Goal: Information Seeking & Learning: Learn about a topic

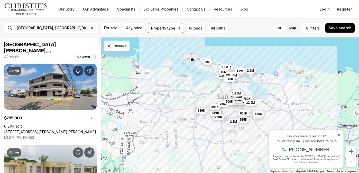
click at [45, 130] on link "[STREET_ADDRESS][PERSON_NAME][PERSON_NAME]" at bounding box center [50, 132] width 92 height 5
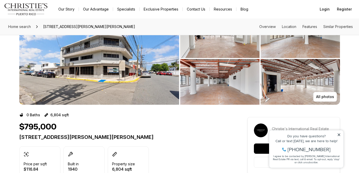
scroll to position [21, 0]
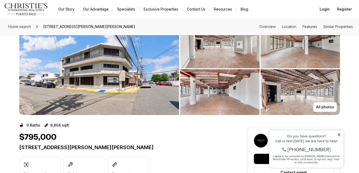
click at [110, 86] on img "View image gallery" at bounding box center [99, 69] width 160 height 93
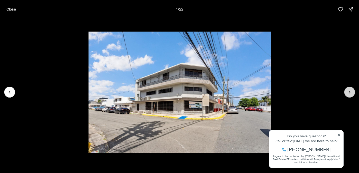
click at [352, 91] on button "Next slide" at bounding box center [349, 92] width 11 height 11
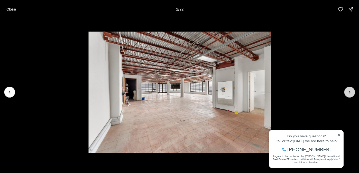
click at [351, 92] on icon "Next slide" at bounding box center [349, 92] width 5 height 5
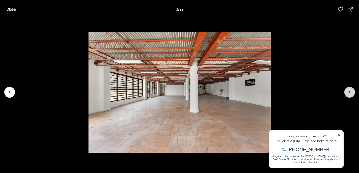
click at [351, 92] on icon "Next slide" at bounding box center [349, 92] width 5 height 5
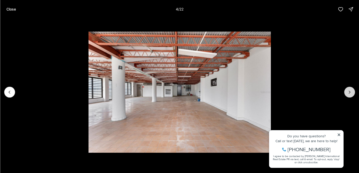
click at [351, 92] on icon "Next slide" at bounding box center [349, 92] width 5 height 5
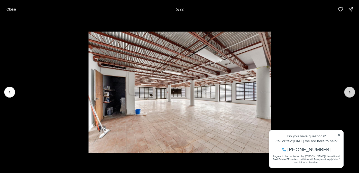
click at [351, 92] on icon "Next slide" at bounding box center [349, 92] width 5 height 5
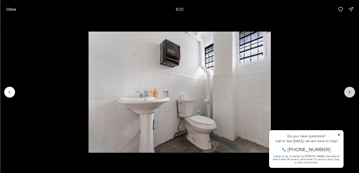
click at [351, 92] on icon "Next slide" at bounding box center [349, 92] width 5 height 5
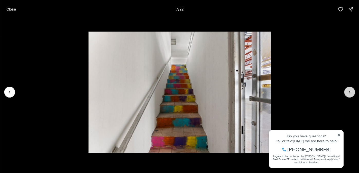
click at [351, 92] on icon "Next slide" at bounding box center [349, 92] width 5 height 5
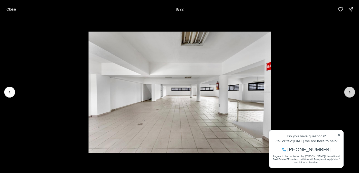
click at [350, 93] on icon "Next slide" at bounding box center [349, 92] width 5 height 5
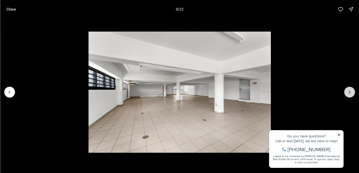
click at [350, 93] on icon "Next slide" at bounding box center [349, 92] width 5 height 5
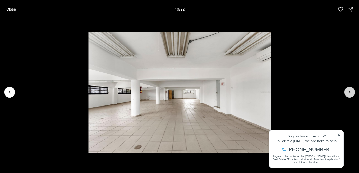
click at [350, 93] on icon "Next slide" at bounding box center [349, 92] width 5 height 5
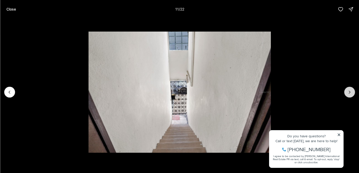
click at [350, 93] on icon "Next slide" at bounding box center [349, 92] width 5 height 5
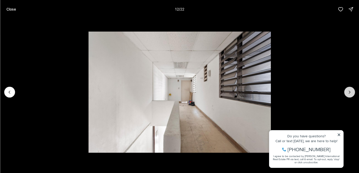
click at [350, 93] on icon "Next slide" at bounding box center [349, 92] width 5 height 5
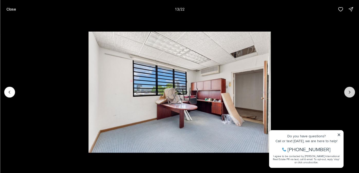
click at [350, 93] on icon "Next slide" at bounding box center [349, 92] width 5 height 5
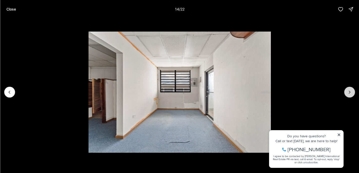
click at [350, 93] on icon "Next slide" at bounding box center [349, 92] width 5 height 5
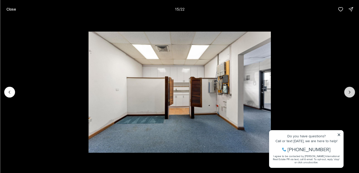
click at [350, 93] on icon "Next slide" at bounding box center [349, 92] width 5 height 5
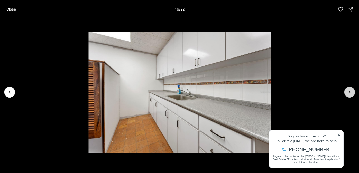
click at [350, 93] on icon "Next slide" at bounding box center [349, 92] width 5 height 5
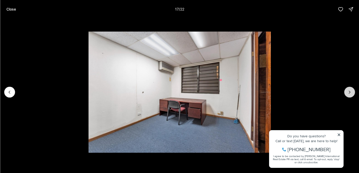
click at [350, 93] on icon "Next slide" at bounding box center [349, 92] width 5 height 5
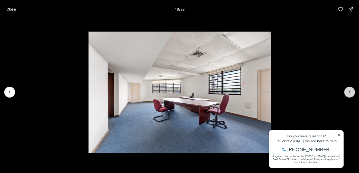
click at [350, 93] on icon "Next slide" at bounding box center [349, 92] width 5 height 5
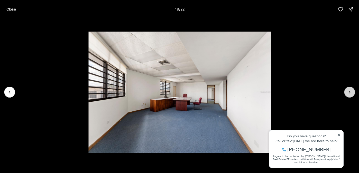
click at [350, 93] on icon "Next slide" at bounding box center [349, 92] width 5 height 5
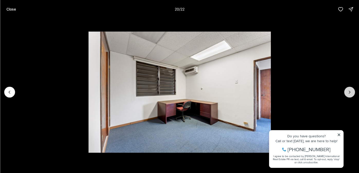
click at [350, 93] on icon "Next slide" at bounding box center [349, 92] width 5 height 5
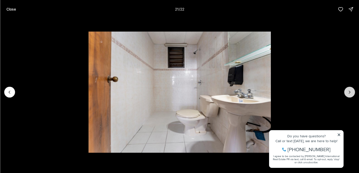
click at [350, 93] on icon "Next slide" at bounding box center [349, 92] width 5 height 5
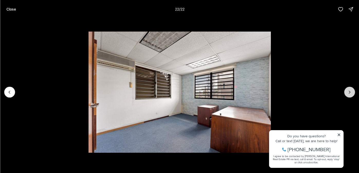
click at [350, 93] on div at bounding box center [349, 92] width 11 height 11
click at [352, 94] on div at bounding box center [349, 92] width 11 height 11
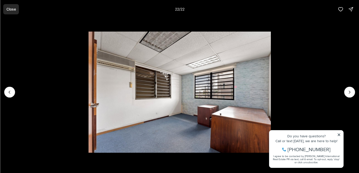
click at [12, 8] on p "Close" at bounding box center [11, 9] width 10 height 4
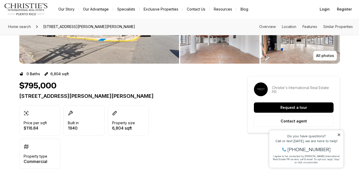
scroll to position [82, 0]
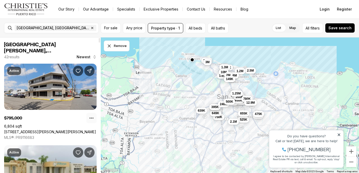
click at [94, 122] on button "Property options" at bounding box center [91, 118] width 10 height 10
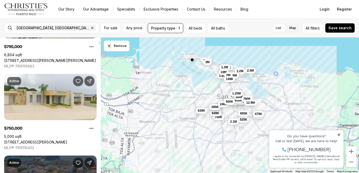
scroll to position [72, 0]
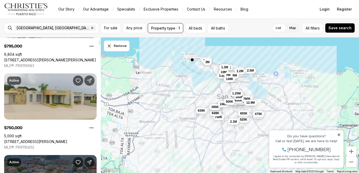
click at [66, 140] on link "54 CALLE 54 SE #1273, SAN JUAN PR, 00921" at bounding box center [35, 142] width 63 height 5
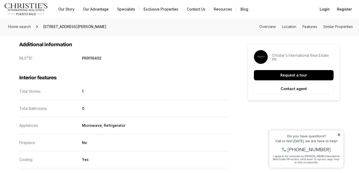
scroll to position [525, 0]
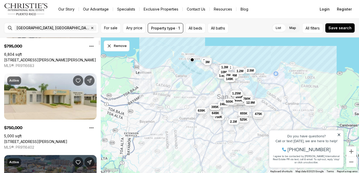
scroll to position [3223, 0]
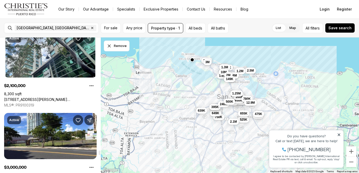
click at [100, 153] on div at bounding box center [99, 106] width 3 height 136
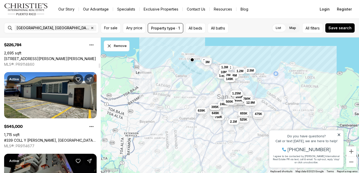
click at [99, 66] on div at bounding box center [99, 106] width 3 height 136
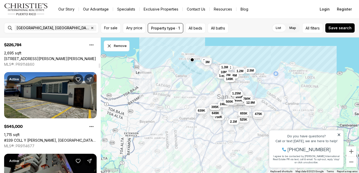
click at [57, 138] on link "#339 COLL Y TOSTE, SAN JUAN PR, 00901" at bounding box center [50, 140] width 93 height 5
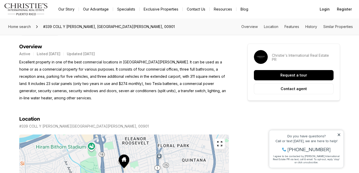
scroll to position [216, 0]
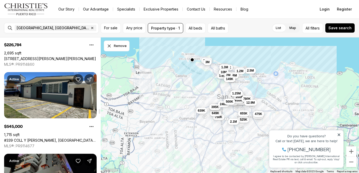
scroll to position [2038, 0]
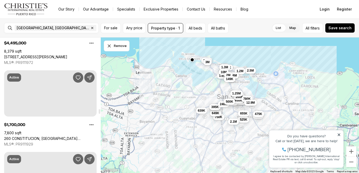
click at [100, 112] on div at bounding box center [99, 106] width 3 height 136
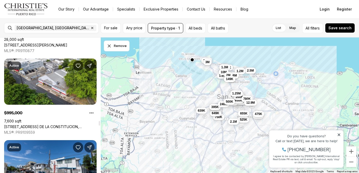
scroll to position [2376, 0]
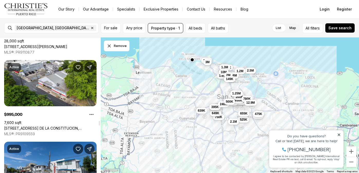
drag, startPoint x: 100, startPoint y: 110, endPoint x: 102, endPoint y: 122, distance: 12.0
click at [100, 122] on div at bounding box center [100, 123] width 2 height 5
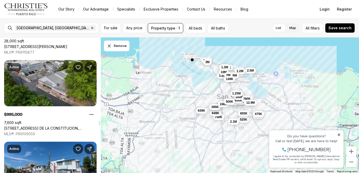
click at [55, 126] on link "[STREET_ADDRESS] DE LA CONSTITUCION, [GEOGRAPHIC_DATA][PERSON_NAME], 00917" at bounding box center [50, 128] width 93 height 5
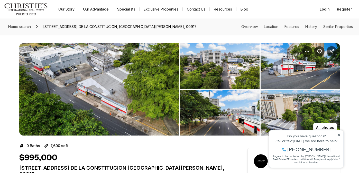
click at [113, 90] on img "View image gallery" at bounding box center [99, 89] width 160 height 93
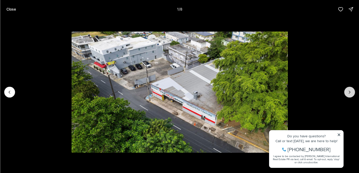
click at [352, 94] on icon "Next slide" at bounding box center [349, 92] width 5 height 5
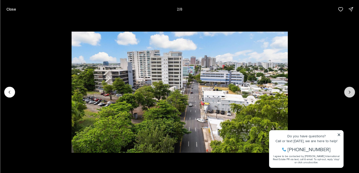
click at [352, 94] on icon "Next slide" at bounding box center [349, 92] width 5 height 5
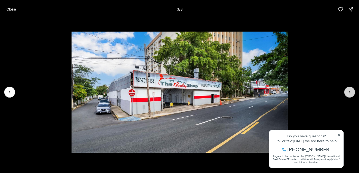
click at [352, 94] on icon "Next slide" at bounding box center [349, 92] width 5 height 5
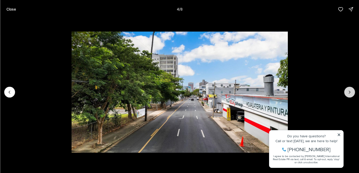
click at [352, 94] on icon "Next slide" at bounding box center [349, 92] width 5 height 5
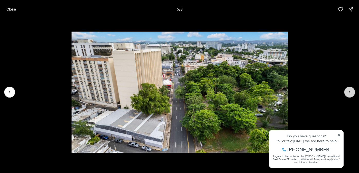
click at [352, 94] on icon "Next slide" at bounding box center [349, 92] width 5 height 5
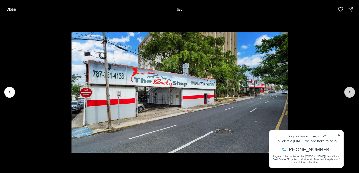
click at [352, 94] on icon "Next slide" at bounding box center [349, 92] width 5 height 5
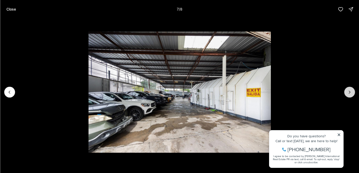
click at [350, 93] on icon "Next slide" at bounding box center [349, 92] width 5 height 5
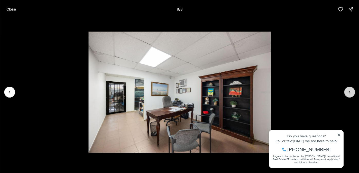
click at [350, 93] on div at bounding box center [349, 92] width 11 height 11
click at [349, 91] on div at bounding box center [349, 92] width 11 height 11
click at [13, 9] on p "Close" at bounding box center [11, 9] width 10 height 4
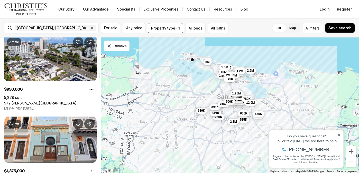
scroll to position [1016, 0]
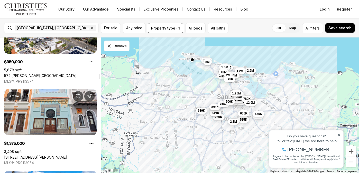
drag, startPoint x: 100, startPoint y: 40, endPoint x: 103, endPoint y: 76, distance: 35.9
click at [100, 76] on div at bounding box center [100, 76] width 2 height 5
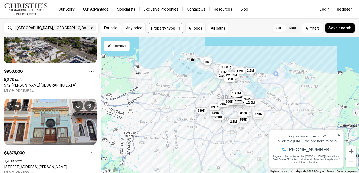
click at [45, 83] on link "572 [PERSON_NAME][GEOGRAPHIC_DATA][STREET_ADDRESS][PERSON_NAME]" at bounding box center [50, 85] width 93 height 5
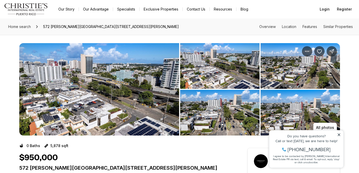
click at [164, 98] on img "View image gallery" at bounding box center [99, 89] width 160 height 93
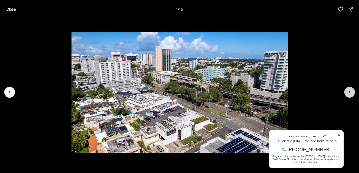
click at [349, 93] on icon "Next slide" at bounding box center [349, 92] width 1 height 3
click at [349, 93] on icon "Next slide" at bounding box center [349, 92] width 5 height 5
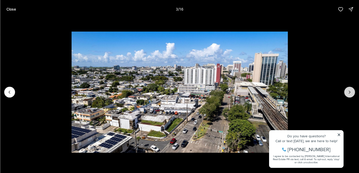
click at [349, 93] on icon "Next slide" at bounding box center [349, 92] width 5 height 5
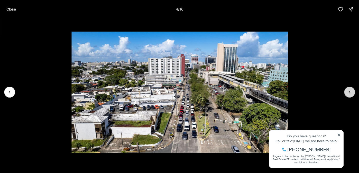
click at [349, 93] on icon "Next slide" at bounding box center [349, 92] width 5 height 5
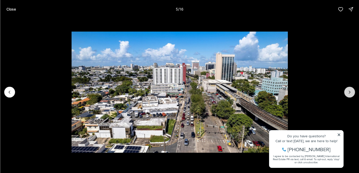
click at [349, 93] on icon "Next slide" at bounding box center [349, 92] width 5 height 5
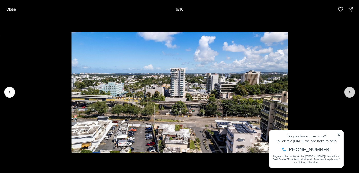
click at [349, 93] on icon "Next slide" at bounding box center [349, 92] width 5 height 5
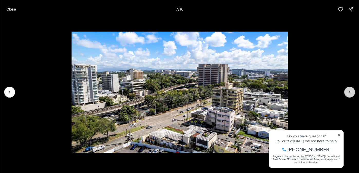
click at [349, 93] on icon "Next slide" at bounding box center [349, 92] width 5 height 5
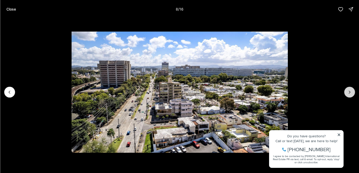
click at [349, 93] on icon "Next slide" at bounding box center [349, 92] width 5 height 5
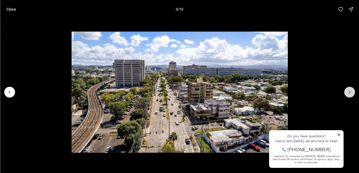
click at [349, 93] on icon "Next slide" at bounding box center [349, 92] width 5 height 5
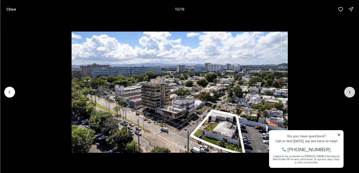
click at [351, 94] on icon "Next slide" at bounding box center [349, 92] width 5 height 5
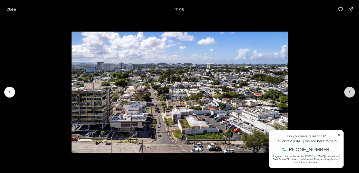
click at [351, 93] on icon "Next slide" at bounding box center [349, 92] width 5 height 5
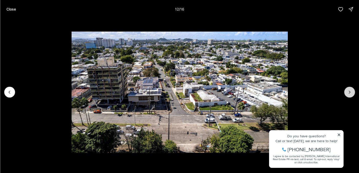
click at [351, 93] on icon "Next slide" at bounding box center [349, 92] width 5 height 5
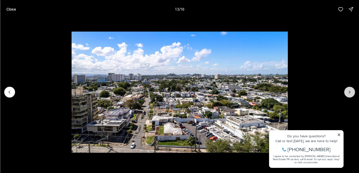
click at [351, 93] on icon "Next slide" at bounding box center [349, 92] width 5 height 5
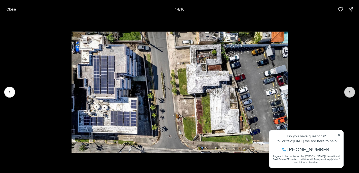
click at [351, 93] on icon "Next slide" at bounding box center [349, 92] width 5 height 5
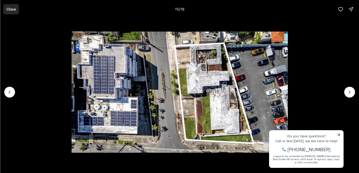
click at [10, 10] on p "Close" at bounding box center [11, 9] width 10 height 4
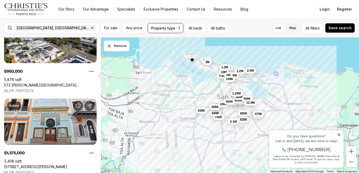
scroll to position [127, 0]
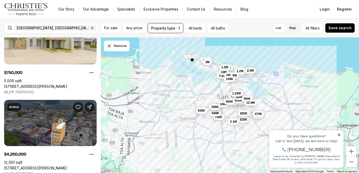
click at [98, 45] on div at bounding box center [99, 106] width 3 height 136
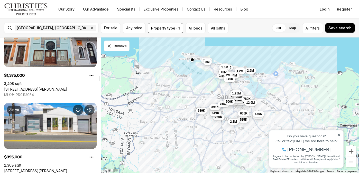
scroll to position [1112, 0]
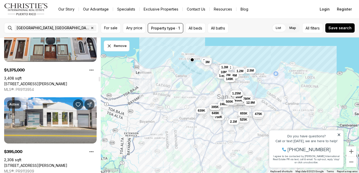
drag, startPoint x: 99, startPoint y: 45, endPoint x: 103, endPoint y: 80, distance: 34.7
click at [100, 80] on div at bounding box center [100, 79] width 2 height 5
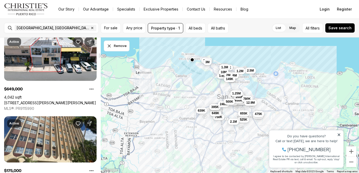
click at [99, 56] on div at bounding box center [99, 106] width 3 height 136
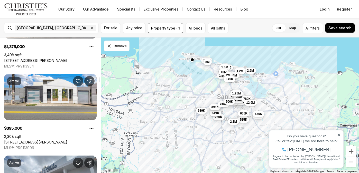
scroll to position [1136, 0]
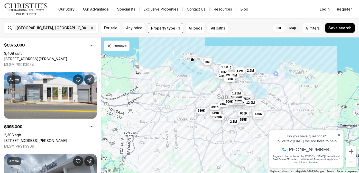
drag, startPoint x: 99, startPoint y: 56, endPoint x: 101, endPoint y: 80, distance: 24.5
click at [100, 80] on div at bounding box center [100, 80] width 2 height 5
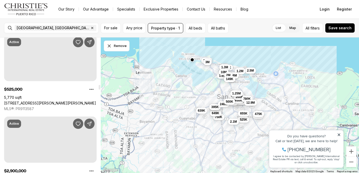
scroll to position [1343, 0]
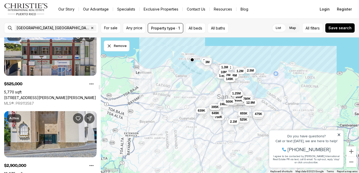
drag, startPoint x: 100, startPoint y: 80, endPoint x: 99, endPoint y: 86, distance: 5.7
click at [99, 86] on div at bounding box center [100, 87] width 2 height 5
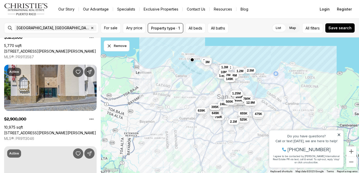
scroll to position [1383, 0]
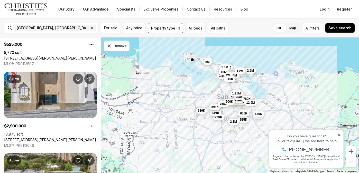
click at [99, 89] on div at bounding box center [100, 88] width 2 height 5
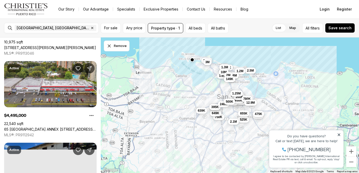
scroll to position [1482, 0]
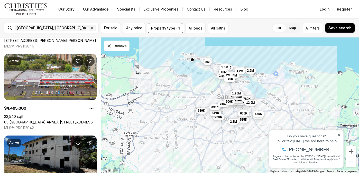
drag, startPoint x: 99, startPoint y: 90, endPoint x: 99, endPoint y: 93, distance: 3.3
click at [99, 93] on div at bounding box center [100, 92] width 2 height 5
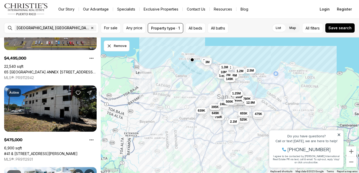
scroll to position [1555, 0]
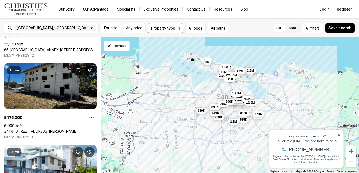
drag, startPoint x: 100, startPoint y: 92, endPoint x: 100, endPoint y: 95, distance: 2.8
click at [100, 95] on div at bounding box center [100, 94] width 2 height 5
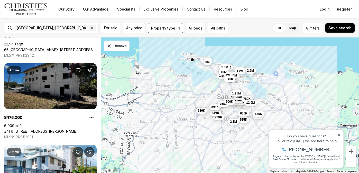
click at [53, 129] on link "#41 & [STREET_ADDRESS][PERSON_NAME]" at bounding box center [41, 131] width 74 height 5
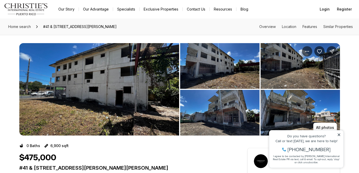
click at [119, 93] on img "View image gallery" at bounding box center [99, 89] width 160 height 93
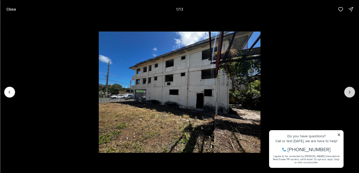
click at [350, 95] on button "Next slide" at bounding box center [349, 92] width 11 height 11
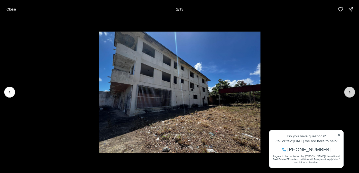
click at [350, 95] on button "Next slide" at bounding box center [349, 92] width 11 height 11
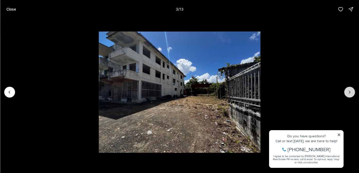
click at [350, 95] on button "Next slide" at bounding box center [349, 92] width 11 height 11
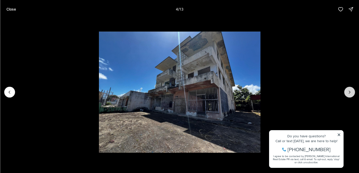
click at [350, 95] on button "Next slide" at bounding box center [349, 92] width 11 height 11
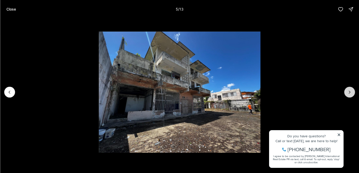
click at [350, 95] on button "Next slide" at bounding box center [349, 92] width 11 height 11
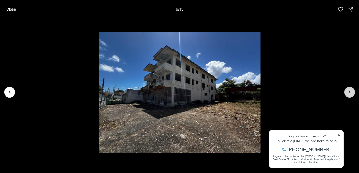
click at [350, 95] on button "Next slide" at bounding box center [349, 92] width 11 height 11
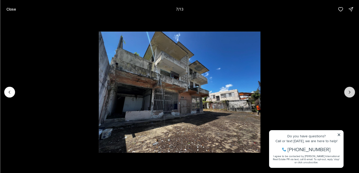
click at [350, 95] on button "Next slide" at bounding box center [349, 92] width 11 height 11
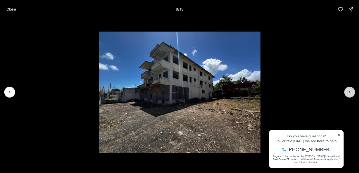
click at [350, 95] on button "Next slide" at bounding box center [349, 92] width 11 height 11
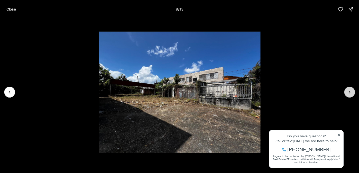
click at [350, 95] on button "Next slide" at bounding box center [349, 92] width 11 height 11
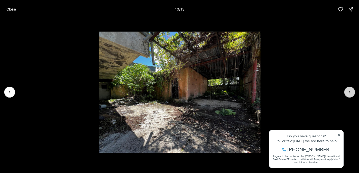
click at [350, 95] on button "Next slide" at bounding box center [349, 92] width 11 height 11
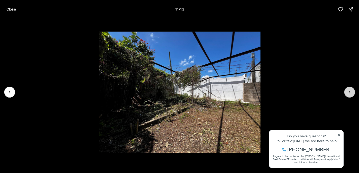
click at [350, 95] on button "Next slide" at bounding box center [349, 92] width 11 height 11
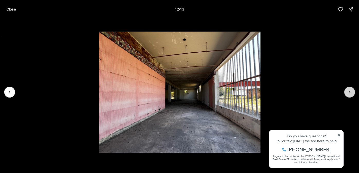
click at [350, 95] on button "Next slide" at bounding box center [349, 92] width 11 height 11
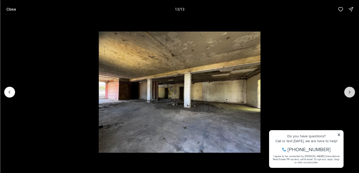
click at [350, 95] on div at bounding box center [349, 92] width 11 height 11
click at [10, 10] on p "Close" at bounding box center [11, 9] width 10 height 4
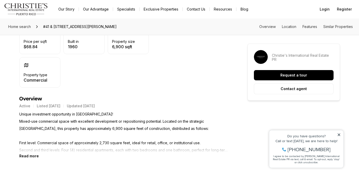
scroll to position [154, 0]
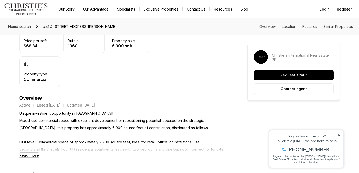
click at [30, 156] on b "Read more" at bounding box center [29, 155] width 20 height 4
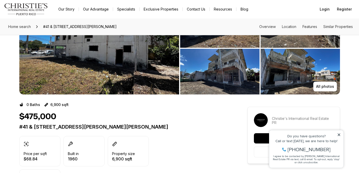
scroll to position [31, 0]
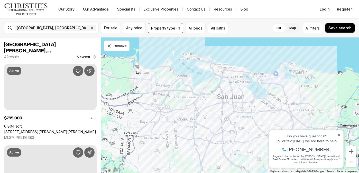
scroll to position [1555, 0]
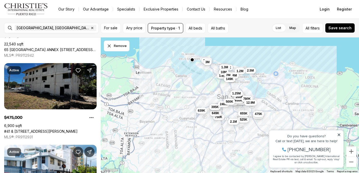
click at [41, 129] on link "#41 & [STREET_ADDRESS][PERSON_NAME]" at bounding box center [41, 131] width 74 height 5
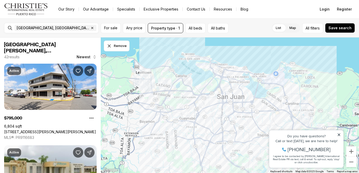
scroll to position [1555, 0]
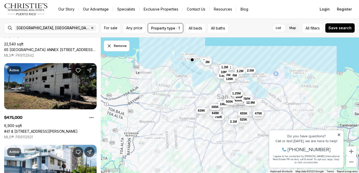
click at [257, 113] on span "475K" at bounding box center [258, 113] width 7 height 4
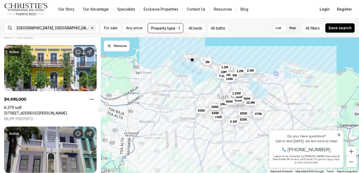
scroll to position [2047, 0]
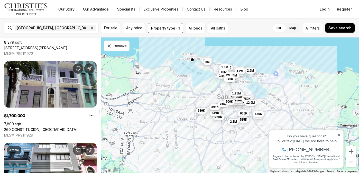
drag, startPoint x: 99, startPoint y: 95, endPoint x: 98, endPoint y: 112, distance: 17.3
click at [99, 112] on div at bounding box center [100, 112] width 2 height 5
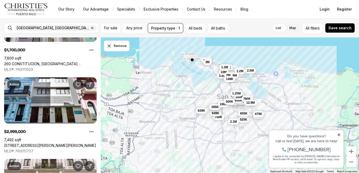
scroll to position [2121, 0]
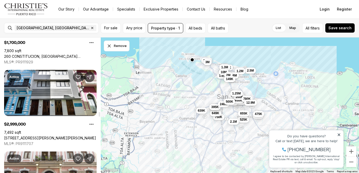
drag, startPoint x: 99, startPoint y: 110, endPoint x: 99, endPoint y: 112, distance: 2.6
click at [99, 112] on div at bounding box center [100, 114] width 2 height 5
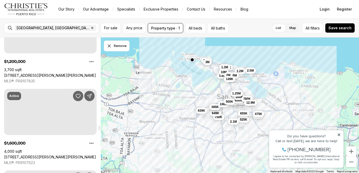
scroll to position [2514, 0]
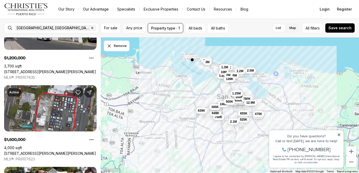
drag, startPoint x: 99, startPoint y: 115, endPoint x: 100, endPoint y: 129, distance: 13.9
click at [100, 129] on div at bounding box center [100, 128] width 2 height 5
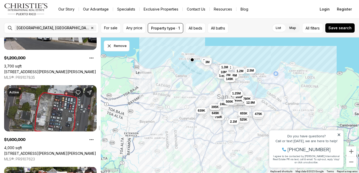
click at [48, 152] on link "[STREET_ADDRESS][PERSON_NAME][PERSON_NAME]" at bounding box center [50, 154] width 92 height 5
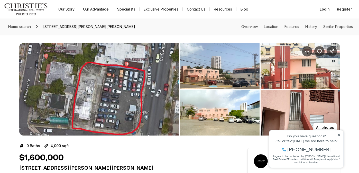
click at [108, 77] on img "View image gallery" at bounding box center [99, 89] width 160 height 93
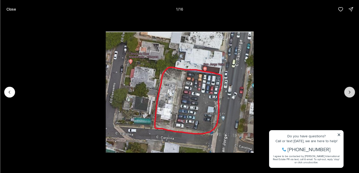
click at [350, 93] on icon "Next slide" at bounding box center [349, 92] width 5 height 5
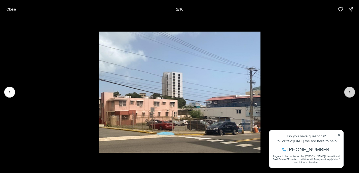
click at [349, 96] on button "Next slide" at bounding box center [349, 92] width 11 height 11
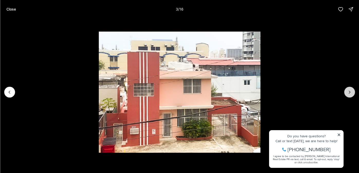
click at [351, 92] on icon "Next slide" at bounding box center [349, 92] width 5 height 5
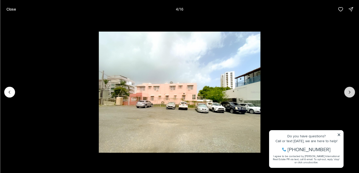
click at [351, 92] on icon "Next slide" at bounding box center [349, 92] width 5 height 5
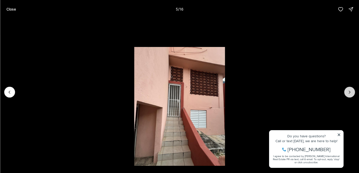
click at [351, 92] on icon "Next slide" at bounding box center [349, 92] width 5 height 5
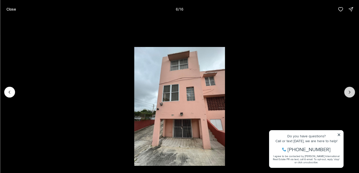
click at [351, 92] on icon "Next slide" at bounding box center [349, 92] width 5 height 5
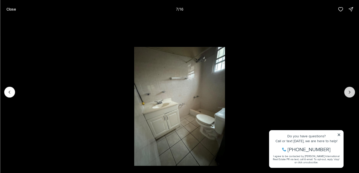
click at [351, 92] on icon "Next slide" at bounding box center [349, 92] width 5 height 5
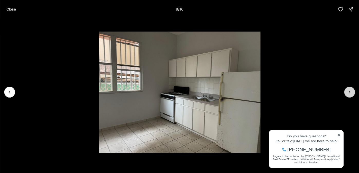
click at [351, 92] on icon "Next slide" at bounding box center [349, 92] width 5 height 5
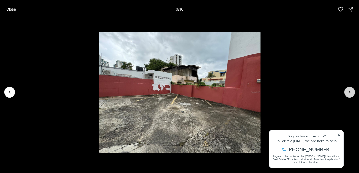
click at [351, 92] on icon "Next slide" at bounding box center [349, 92] width 5 height 5
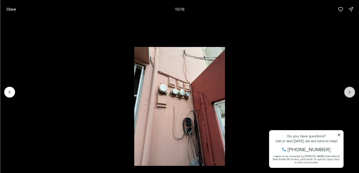
click at [351, 92] on icon "Next slide" at bounding box center [349, 92] width 5 height 5
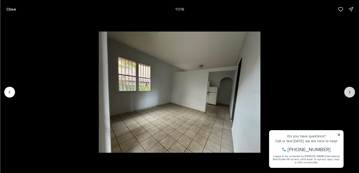
click at [351, 92] on icon "Next slide" at bounding box center [349, 92] width 5 height 5
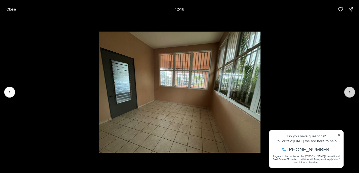
click at [351, 92] on icon "Next slide" at bounding box center [349, 92] width 5 height 5
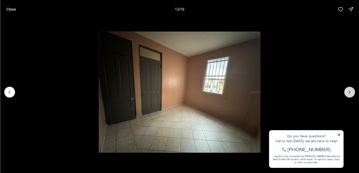
click at [351, 92] on icon "Next slide" at bounding box center [349, 92] width 5 height 5
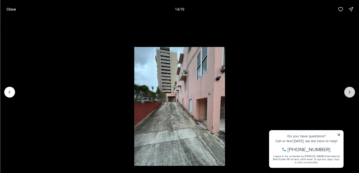
click at [351, 92] on icon "Next slide" at bounding box center [349, 92] width 5 height 5
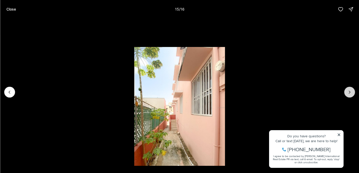
click at [351, 92] on icon "Next slide" at bounding box center [349, 92] width 5 height 5
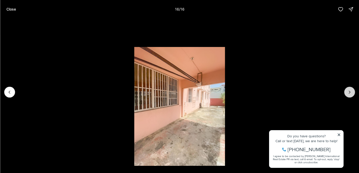
click at [351, 92] on div at bounding box center [349, 92] width 11 height 11
click at [11, 9] on p "Close" at bounding box center [11, 9] width 10 height 4
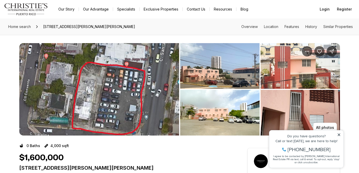
click at [232, 76] on img "View image gallery" at bounding box center [219, 66] width 79 height 46
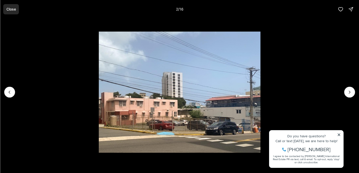
click at [7, 7] on p "Close" at bounding box center [11, 9] width 10 height 4
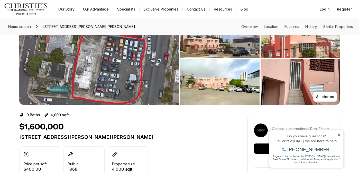
scroll to position [31, 0]
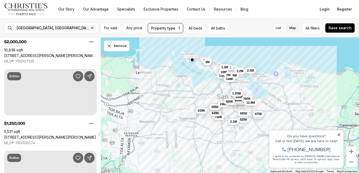
scroll to position [2692, 0]
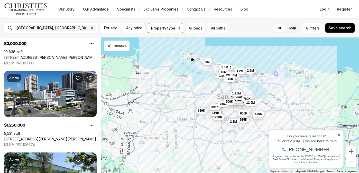
drag, startPoint x: 99, startPoint y: 129, endPoint x: 99, endPoint y: 135, distance: 6.2
click at [99, 135] on div at bounding box center [100, 134] width 2 height 5
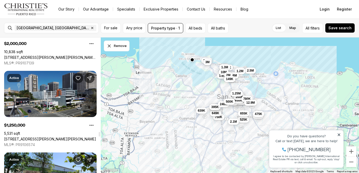
click at [51, 137] on link "[STREET_ADDRESS][PERSON_NAME][PERSON_NAME]" at bounding box center [50, 139] width 92 height 5
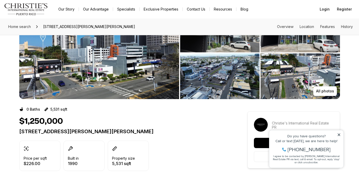
scroll to position [31, 0]
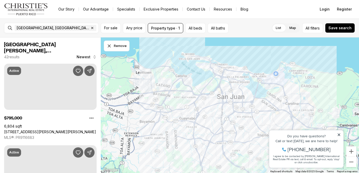
scroll to position [2692, 0]
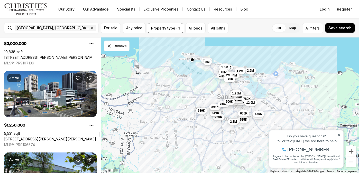
click at [101, 94] on div "795K 750K 2.5M 245K 649K 175K 995K 1.65M 227K 2.2M 545K 1.6M 375K 395K 950K 240…" at bounding box center [230, 106] width 259 height 136
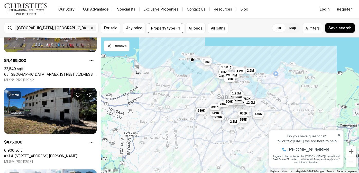
click at [100, 94] on div at bounding box center [99, 106] width 3 height 136
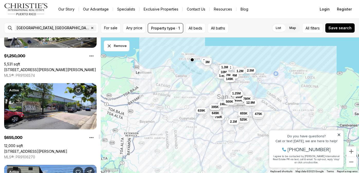
scroll to position [2766, 0]
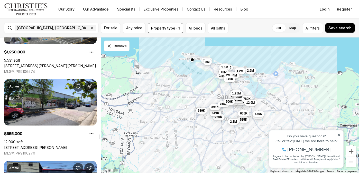
drag, startPoint x: 100, startPoint y: 94, endPoint x: 100, endPoint y: 137, distance: 43.2
click at [100, 137] on div at bounding box center [100, 137] width 2 height 5
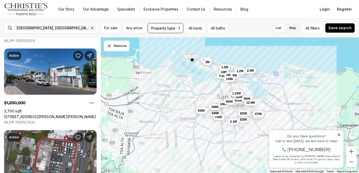
scroll to position [2483, 0]
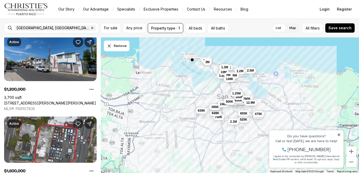
drag, startPoint x: 100, startPoint y: 91, endPoint x: 103, endPoint y: 127, distance: 36.0
click at [101, 127] on div at bounding box center [99, 106] width 3 height 136
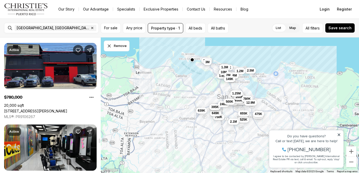
scroll to position [2889, 0]
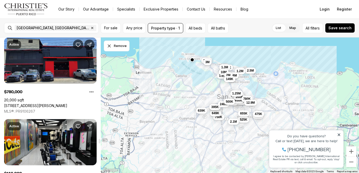
drag, startPoint x: 100, startPoint y: 127, endPoint x: 100, endPoint y: 141, distance: 13.6
click at [100, 141] on div at bounding box center [100, 141] width 2 height 5
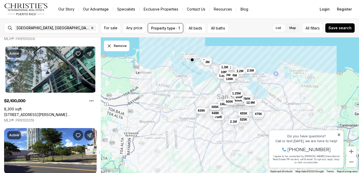
scroll to position [3206, 0]
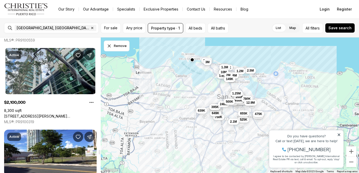
drag, startPoint x: 100, startPoint y: 141, endPoint x: 103, endPoint y: 153, distance: 12.4
click at [100, 153] on div at bounding box center [100, 152] width 2 height 5
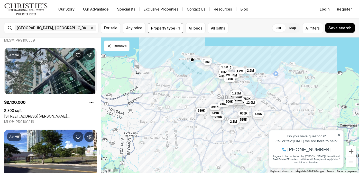
click at [70, 114] on link "[STREET_ADDRESS][PERSON_NAME] [PERSON_NAME][GEOGRAPHIC_DATA][PERSON_NAME], ESQ …" at bounding box center [50, 116] width 93 height 5
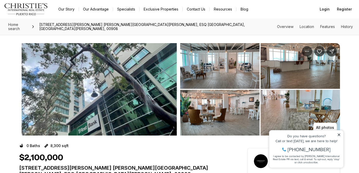
click at [213, 64] on img "View image gallery" at bounding box center [219, 66] width 79 height 46
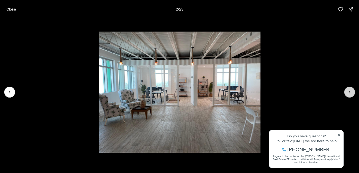
click at [349, 92] on icon "Next slide" at bounding box center [349, 92] width 5 height 5
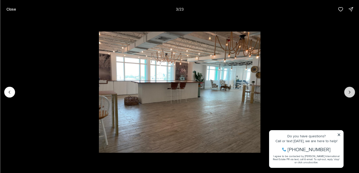
click at [349, 92] on icon "Next slide" at bounding box center [349, 92] width 5 height 5
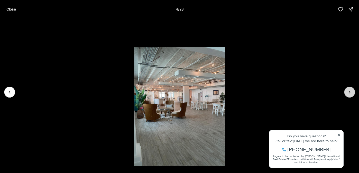
click at [349, 92] on icon "Next slide" at bounding box center [349, 92] width 5 height 5
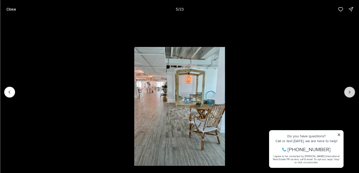
click at [349, 92] on icon "Next slide" at bounding box center [349, 92] width 5 height 5
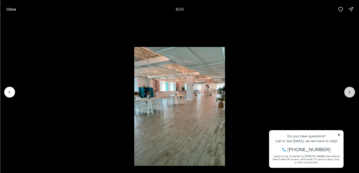
click at [349, 92] on icon "Next slide" at bounding box center [349, 92] width 5 height 5
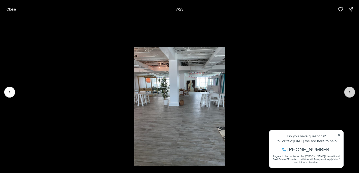
click at [349, 92] on icon "Next slide" at bounding box center [349, 92] width 5 height 5
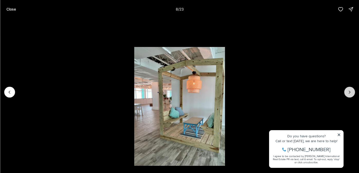
click at [349, 92] on icon "Next slide" at bounding box center [349, 92] width 5 height 5
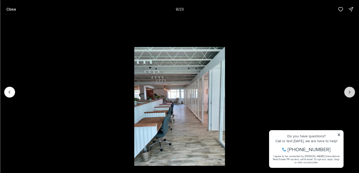
click at [349, 92] on icon "Next slide" at bounding box center [349, 92] width 5 height 5
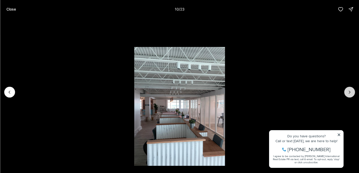
click at [349, 92] on icon "Next slide" at bounding box center [349, 92] width 5 height 5
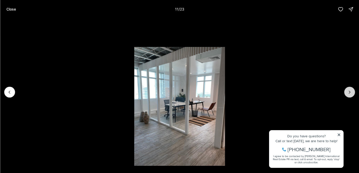
click at [349, 92] on icon "Next slide" at bounding box center [349, 92] width 5 height 5
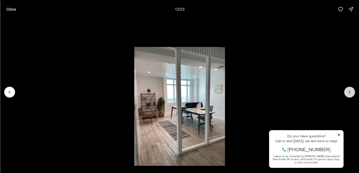
click at [349, 92] on icon "Next slide" at bounding box center [349, 92] width 5 height 5
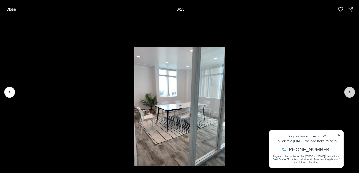
click at [349, 92] on icon "Next slide" at bounding box center [349, 92] width 5 height 5
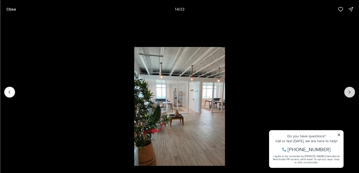
click at [349, 92] on icon "Next slide" at bounding box center [349, 92] width 5 height 5
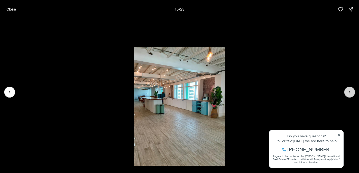
click at [349, 92] on icon "Next slide" at bounding box center [349, 92] width 5 height 5
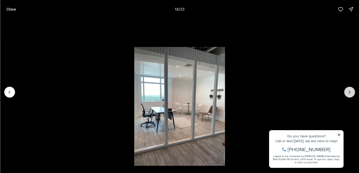
click at [349, 92] on icon "Next slide" at bounding box center [349, 92] width 5 height 5
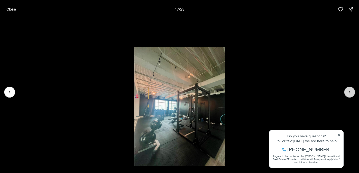
click at [349, 92] on icon "Next slide" at bounding box center [349, 92] width 5 height 5
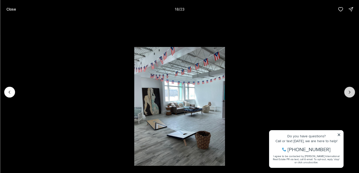
click at [349, 92] on icon "Next slide" at bounding box center [349, 92] width 5 height 5
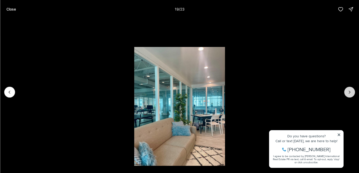
click at [349, 92] on icon "Next slide" at bounding box center [349, 92] width 5 height 5
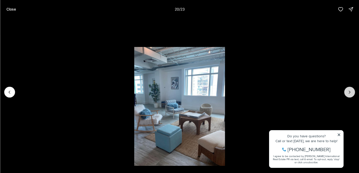
click at [349, 92] on icon "Next slide" at bounding box center [349, 92] width 5 height 5
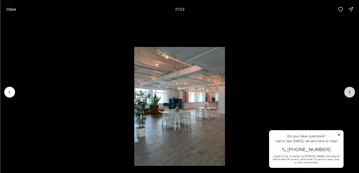
click at [349, 92] on icon "Next slide" at bounding box center [349, 92] width 5 height 5
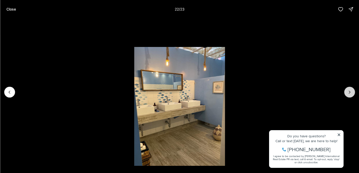
click at [349, 92] on icon "Next slide" at bounding box center [349, 92] width 5 height 5
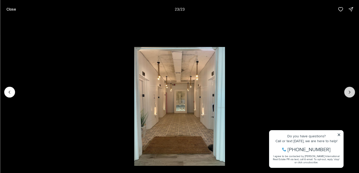
click at [349, 92] on div at bounding box center [349, 92] width 11 height 11
click at [11, 11] on p "Close" at bounding box center [11, 9] width 10 height 4
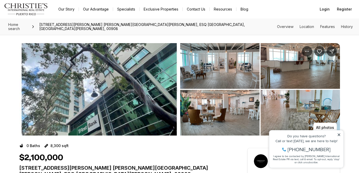
drag, startPoint x: 179, startPoint y: 79, endPoint x: 180, endPoint y: 85, distance: 6.3
click at [180, 85] on ul "Listing Photos" at bounding box center [179, 89] width 321 height 93
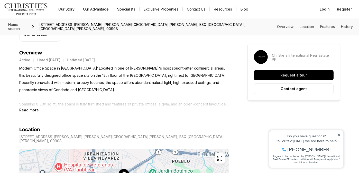
scroll to position [216, 0]
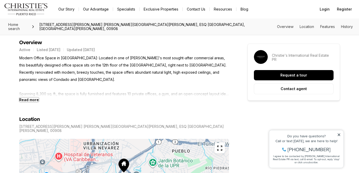
click at [32, 100] on b "Read more" at bounding box center [29, 100] width 20 height 4
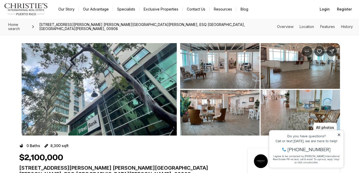
scroll to position [0, 0]
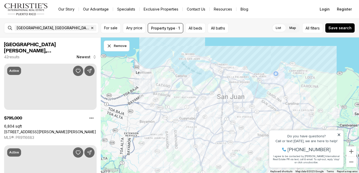
scroll to position [3206, 0]
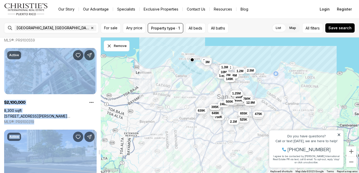
drag, startPoint x: 98, startPoint y: 63, endPoint x: 99, endPoint y: 76, distance: 13.9
click at [99, 76] on div "[GEOGRAPHIC_DATA][PERSON_NAME] Commercial Properties for Sale 42 results Newest…" at bounding box center [50, 106] width 101 height 136
click at [99, 76] on div at bounding box center [99, 106] width 3 height 136
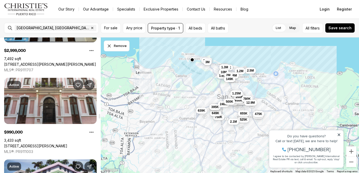
scroll to position [2216, 0]
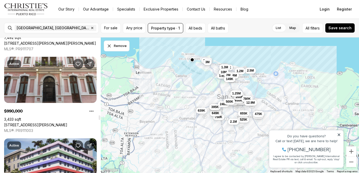
drag, startPoint x: 99, startPoint y: 76, endPoint x: 107, endPoint y: 118, distance: 42.3
click at [100, 118] on div at bounding box center [100, 118] width 2 height 5
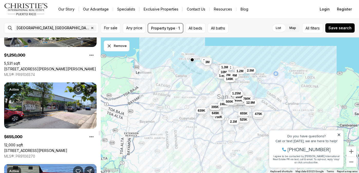
scroll to position [2766, 0]
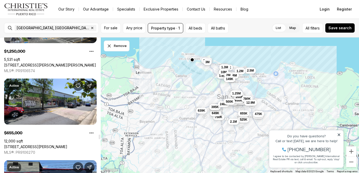
drag, startPoint x: 100, startPoint y: 119, endPoint x: 102, endPoint y: 138, distance: 19.4
click at [100, 138] on div at bounding box center [100, 137] width 2 height 5
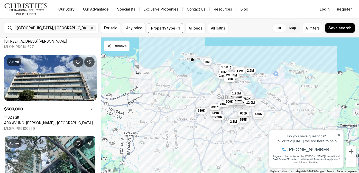
scroll to position [3137, 0]
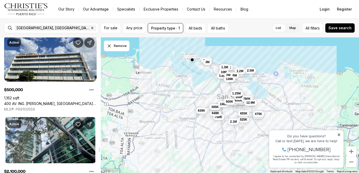
drag, startPoint x: 100, startPoint y: 137, endPoint x: 102, endPoint y: 150, distance: 13.3
click at [100, 150] on div at bounding box center [100, 150] width 2 height 5
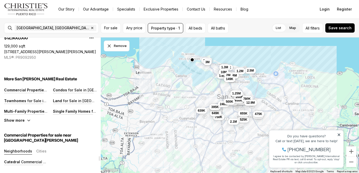
scroll to position [3479, 0]
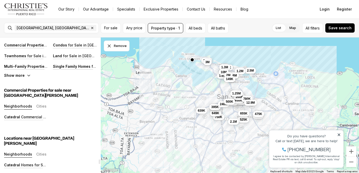
drag, startPoint x: 99, startPoint y: 150, endPoint x: 100, endPoint y: 162, distance: 11.9
click at [100, 162] on div at bounding box center [100, 162] width 2 height 5
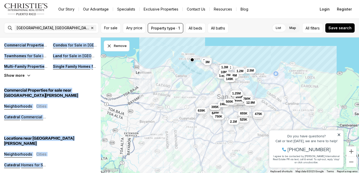
click at [221, 117] on span "750K" at bounding box center [218, 116] width 7 height 4
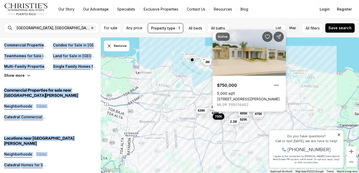
click at [217, 102] on link "54 CALLE 54 SE #1273, SAN JUAN PR, 00921" at bounding box center [248, 99] width 63 height 5
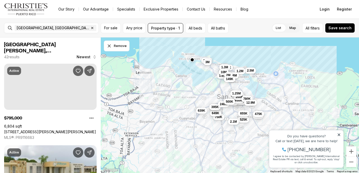
scroll to position [3479, 0]
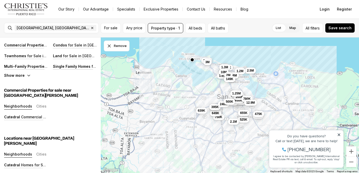
click at [244, 113] on span "655K" at bounding box center [243, 113] width 7 height 4
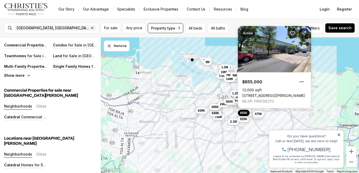
click at [244, 119] on span "525K" at bounding box center [243, 119] width 7 height 4
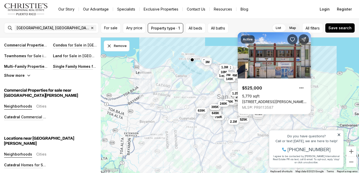
click at [222, 103] on span "240K" at bounding box center [223, 104] width 7 height 4
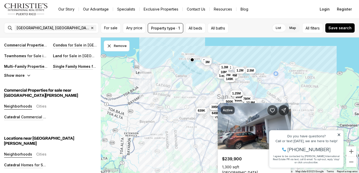
click at [240, 69] on span "1.2M" at bounding box center [240, 70] width 7 height 4
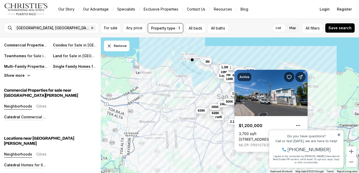
click at [208, 62] on span "3M" at bounding box center [207, 61] width 4 height 4
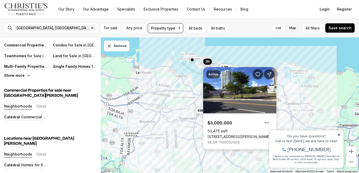
click at [228, 135] on link "[STREET_ADDRESS][PERSON_NAME][PERSON_NAME]" at bounding box center [240, 137] width 65 height 5
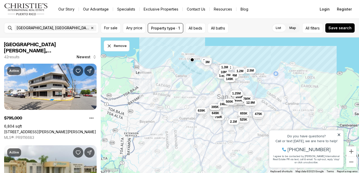
scroll to position [3479, 0]
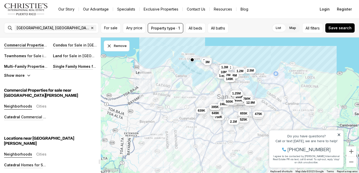
click at [35, 45] on p "Commercial Properties" at bounding box center [25, 45] width 43 height 4
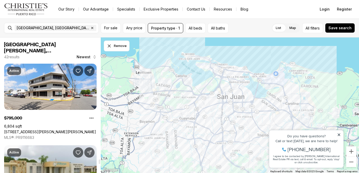
scroll to position [3479, 0]
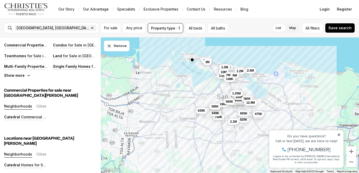
click at [214, 105] on span "395K" at bounding box center [214, 106] width 7 height 4
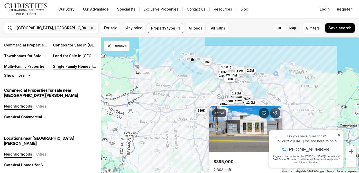
click at [229, 101] on span "500K" at bounding box center [229, 101] width 7 height 4
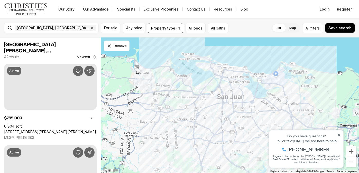
scroll to position [3479, 0]
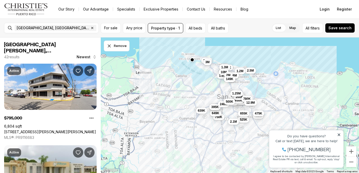
click at [259, 114] on span "475K" at bounding box center [258, 113] width 7 height 4
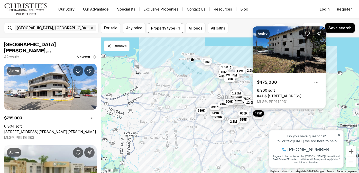
click at [284, 94] on link "#41 & 40 CALLE DE DIEGO, SAN JUAN PR, 00929" at bounding box center [289, 96] width 65 height 5
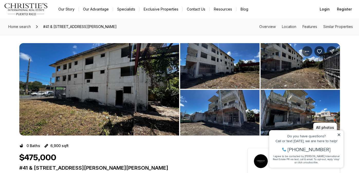
click at [109, 100] on img "View image gallery" at bounding box center [99, 89] width 160 height 93
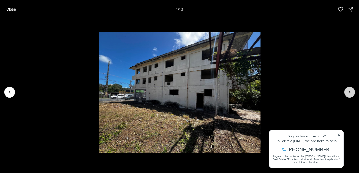
click at [351, 94] on icon "Next slide" at bounding box center [349, 92] width 5 height 5
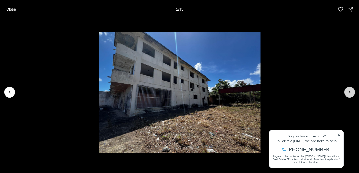
click at [349, 92] on icon "Next slide" at bounding box center [349, 92] width 5 height 5
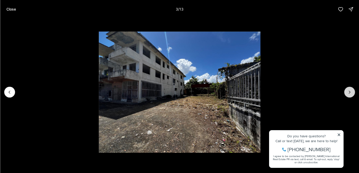
click at [349, 92] on icon "Next slide" at bounding box center [349, 92] width 5 height 5
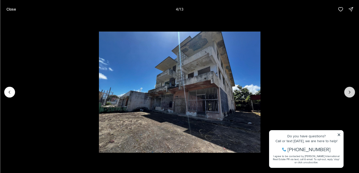
click at [349, 92] on icon "Next slide" at bounding box center [349, 92] width 5 height 5
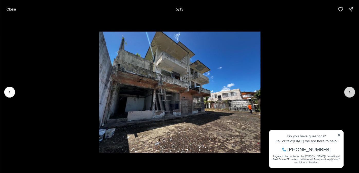
click at [347, 95] on icon "Next slide" at bounding box center [349, 92] width 5 height 5
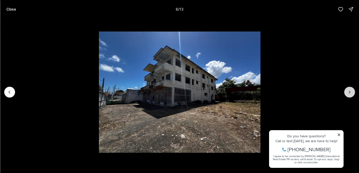
click at [347, 95] on icon "Next slide" at bounding box center [349, 92] width 5 height 5
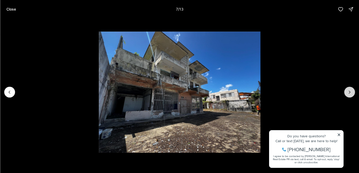
click at [349, 91] on icon "Next slide" at bounding box center [349, 92] width 1 height 3
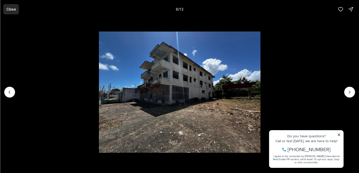
click at [13, 10] on p "Close" at bounding box center [11, 9] width 10 height 4
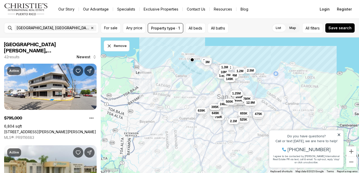
click at [233, 122] on span "2.1M" at bounding box center [233, 121] width 7 height 4
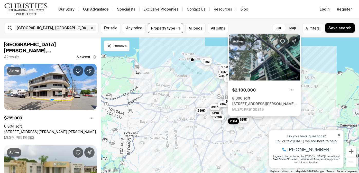
click at [265, 102] on link "[STREET_ADDRESS][PERSON_NAME] [PERSON_NAME][GEOGRAPHIC_DATA][PERSON_NAME], ESQ …" at bounding box center [265, 104] width 65 height 5
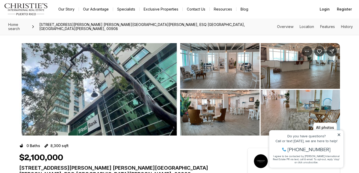
click at [233, 73] on img "View image gallery" at bounding box center [219, 66] width 79 height 46
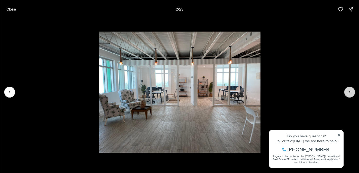
click at [351, 92] on icon "Next slide" at bounding box center [349, 92] width 5 height 5
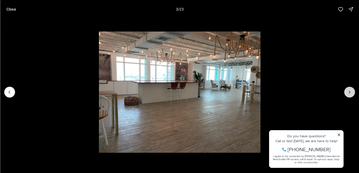
click at [351, 92] on icon "Next slide" at bounding box center [349, 92] width 5 height 5
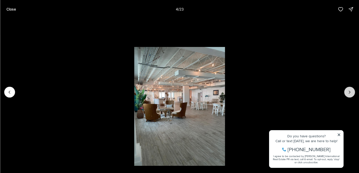
click at [351, 92] on icon "Next slide" at bounding box center [349, 92] width 5 height 5
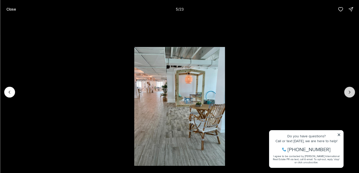
click at [351, 92] on icon "Next slide" at bounding box center [349, 92] width 5 height 5
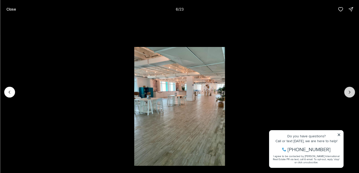
click at [351, 92] on icon "Next slide" at bounding box center [349, 92] width 5 height 5
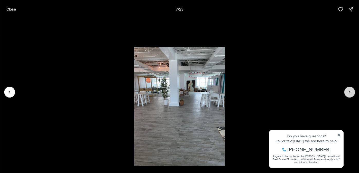
click at [351, 92] on icon "Next slide" at bounding box center [349, 92] width 5 height 5
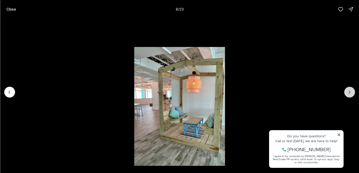
click at [351, 92] on icon "Next slide" at bounding box center [349, 92] width 5 height 5
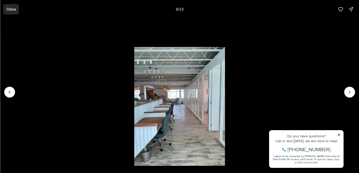
click at [12, 7] on p "Close" at bounding box center [11, 9] width 10 height 4
